Goal: Information Seeking & Learning: Learn about a topic

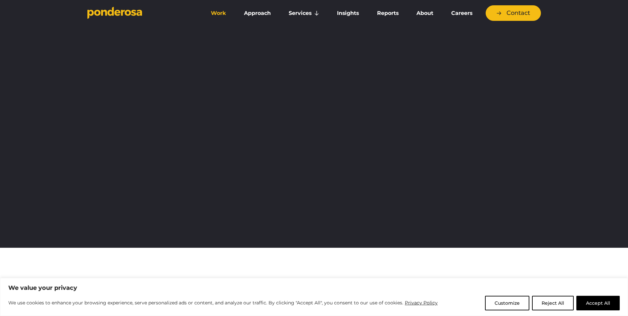
click at [222, 10] on link "Work" at bounding box center [218, 13] width 30 height 14
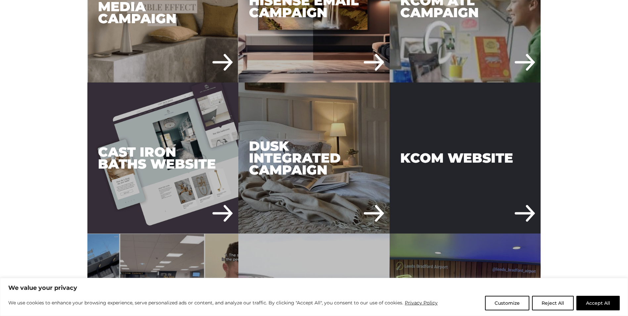
scroll to position [595, 0]
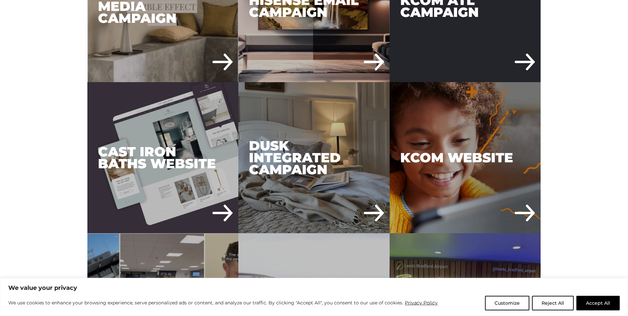
click at [453, 59] on div "KCOM ATL Campaign" at bounding box center [464, 6] width 151 height 151
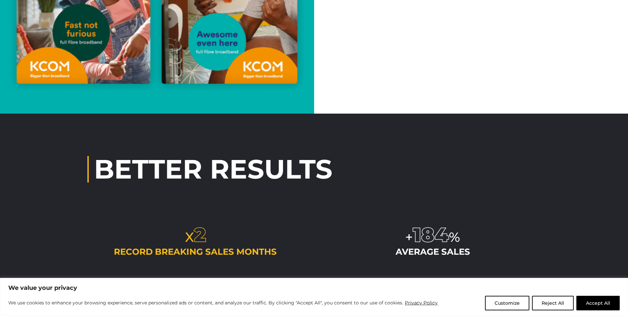
scroll to position [1720, 0]
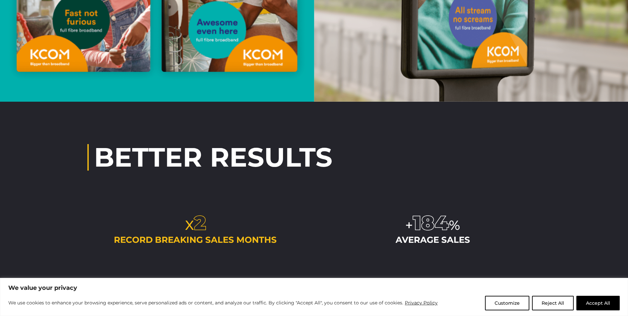
click at [27, 179] on div "Better Results x 2 record breaking sales months + 184 % average sales" at bounding box center [314, 194] width 628 height 185
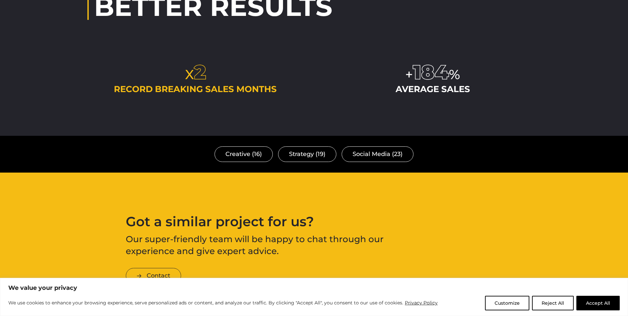
scroll to position [1985, 0]
